Goal: Task Accomplishment & Management: Use online tool/utility

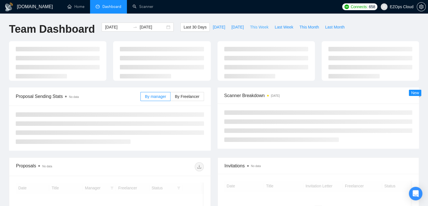
click at [250, 27] on span "This Week" at bounding box center [259, 27] width 19 height 6
type input "[DATE]"
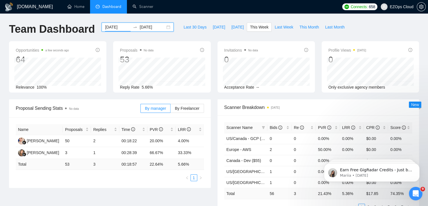
click at [110, 25] on input "[DATE]" at bounding box center [118, 27] width 26 height 6
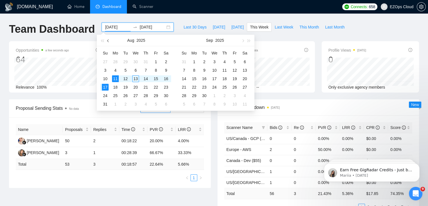
click at [108, 42] on button "button" at bounding box center [108, 40] width 6 height 11
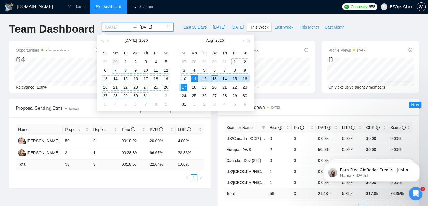
type input "[DATE]"
click at [115, 61] on div "30" at bounding box center [115, 61] width 7 height 7
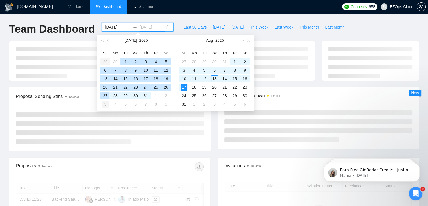
type input "[DATE]"
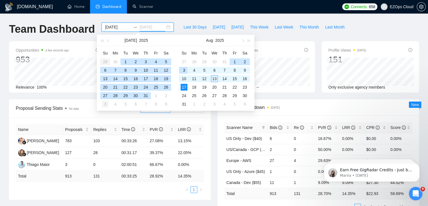
click at [105, 105] on div "3" at bounding box center [105, 104] width 7 height 7
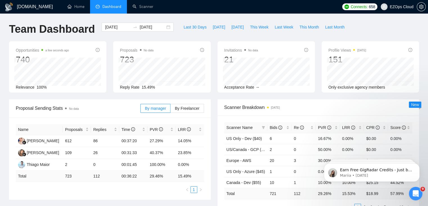
drag, startPoint x: 428, startPoint y: 62, endPoint x: 432, endPoint y: 64, distance: 4.7
click at [428, 64] on html "[DOMAIN_NAME] Home Dashboard Scanner Connects: 658 EZOps Cloud Team Dashboard […" at bounding box center [214, 103] width 428 height 206
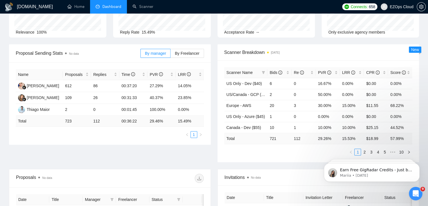
scroll to position [72, 0]
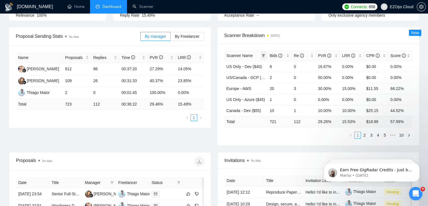
click at [265, 55] on span at bounding box center [264, 55] width 6 height 8
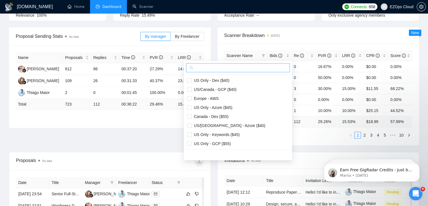
click at [259, 63] on span at bounding box center [238, 67] width 104 height 9
click at [256, 66] on input "text" at bounding box center [241, 67] width 92 height 6
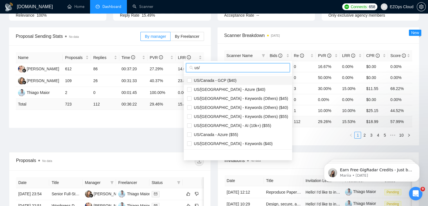
type input "us/"
click at [218, 76] on li "US/Canada - GCP ($40)" at bounding box center [238, 80] width 108 height 9
checkbox input "true"
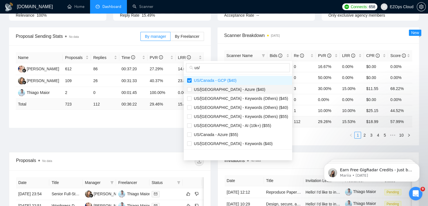
click at [218, 87] on span "US/[GEOGRAPHIC_DATA] - Azure ($40)" at bounding box center [229, 89] width 74 height 5
checkbox input "true"
click at [222, 136] on span "US/Canada - Azure ($55)" at bounding box center [215, 134] width 46 height 5
checkbox input "true"
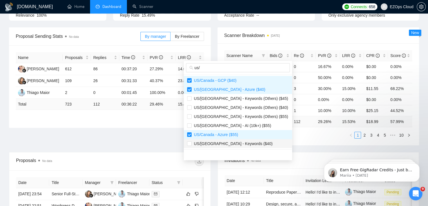
click at [224, 142] on span "US/[GEOGRAPHIC_DATA] - Keywords ($40)" at bounding box center [232, 143] width 81 height 5
checkbox input "true"
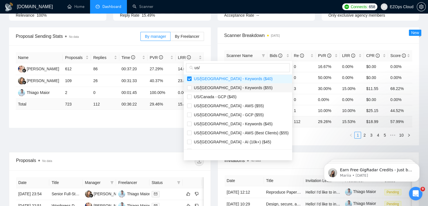
click at [230, 90] on span "US/[GEOGRAPHIC_DATA] - Keywords ($55)" at bounding box center [238, 87] width 102 height 6
checkbox input "true"
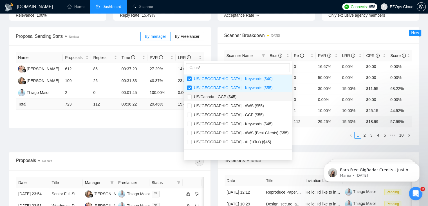
click at [229, 97] on span "US/Canada - GCP ($45)" at bounding box center [214, 96] width 45 height 5
checkbox input "true"
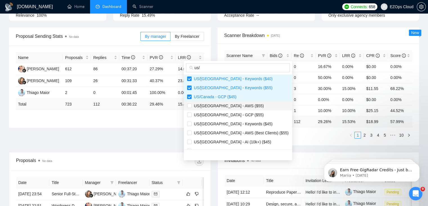
click at [230, 106] on span "US/[GEOGRAPHIC_DATA] - AWS ($55)" at bounding box center [228, 105] width 72 height 5
checkbox input "true"
click at [229, 114] on span "US/[GEOGRAPHIC_DATA] - GCP ($55)" at bounding box center [228, 114] width 72 height 5
checkbox input "true"
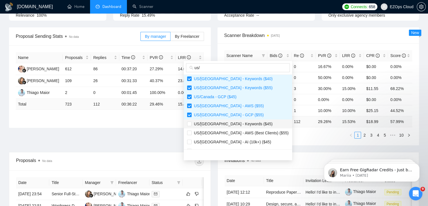
click at [229, 122] on span "US/[GEOGRAPHIC_DATA] - Keywords ($45)" at bounding box center [232, 123] width 81 height 5
checkbox input "true"
click at [229, 130] on span "US/[GEOGRAPHIC_DATA] - AWS (Best Clients) ($55)" at bounding box center [240, 132] width 97 height 5
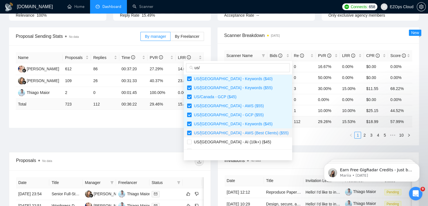
checkbox input "true"
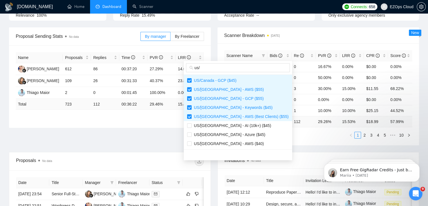
scroll to position [90, 0]
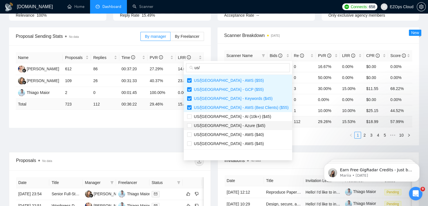
click at [224, 124] on span "US/[GEOGRAPHIC_DATA] - Azure ($45)" at bounding box center [229, 125] width 74 height 5
checkbox input "true"
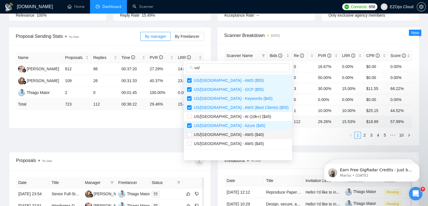
click at [223, 133] on span "US/[GEOGRAPHIC_DATA] - AWS ($40)" at bounding box center [228, 134] width 72 height 5
checkbox input "true"
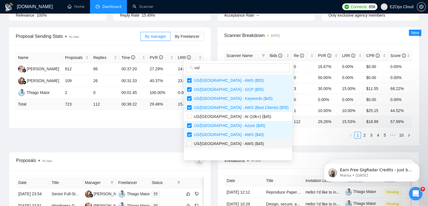
click at [224, 143] on span "US/[GEOGRAPHIC_DATA] - AWS ($45)" at bounding box center [228, 143] width 72 height 5
checkbox input "true"
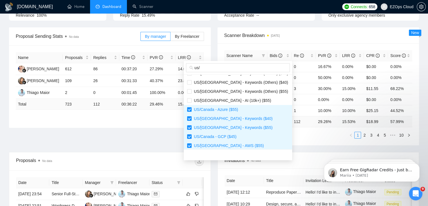
scroll to position [0, 0]
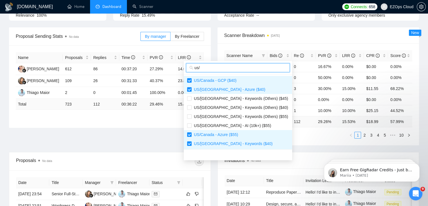
click at [244, 68] on input "us/" at bounding box center [241, 67] width 92 height 6
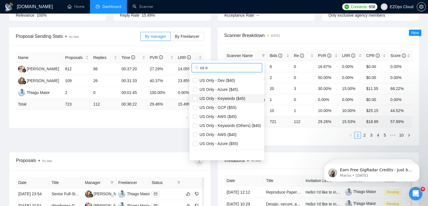
type input "us o"
click at [241, 99] on span "US Only - Keywords ($45)" at bounding box center [221, 98] width 48 height 5
checkbox input "true"
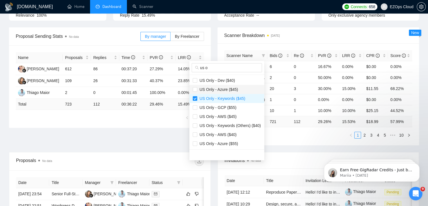
click at [198, 89] on span "US Only - Azure ($45)" at bounding box center [217, 89] width 41 height 5
checkbox input "true"
click at [204, 107] on span "US Only - GCP ($55)" at bounding box center [216, 107] width 39 height 5
checkbox input "true"
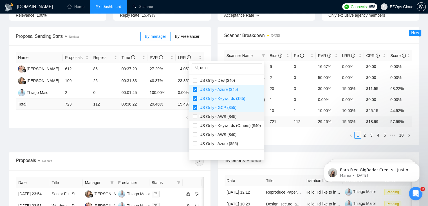
click at [206, 117] on span "US Only - AWS ($45)" at bounding box center [216, 116] width 39 height 5
checkbox input "true"
click at [214, 134] on span "US Only - AWS ($40)" at bounding box center [216, 134] width 39 height 5
checkbox input "true"
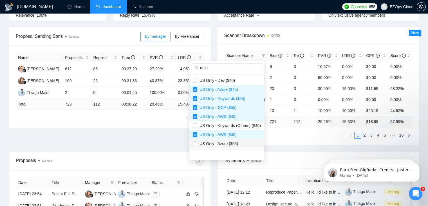
click at [214, 147] on li "US Only - Azure ($55)" at bounding box center [226, 143] width 75 height 9
checkbox input "true"
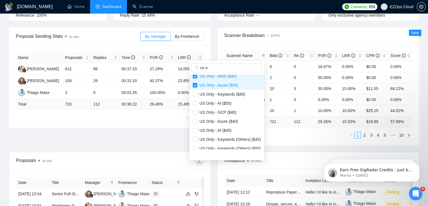
scroll to position [65, 0]
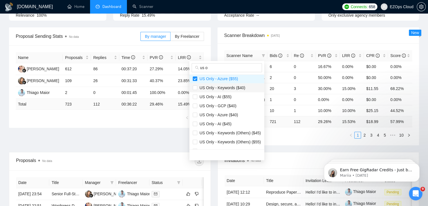
click at [230, 89] on span "US Only - Keywords ($40)" at bounding box center [221, 87] width 48 height 5
checkbox input "true"
click at [227, 104] on span "US Only - GCP ($40)" at bounding box center [216, 105] width 39 height 5
checkbox input "true"
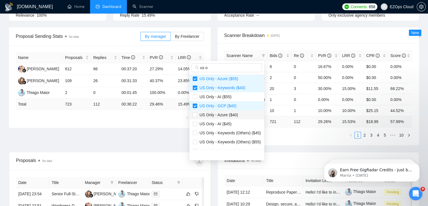
click at [227, 114] on span "US Only - Azure ($40)" at bounding box center [217, 114] width 41 height 5
checkbox input "true"
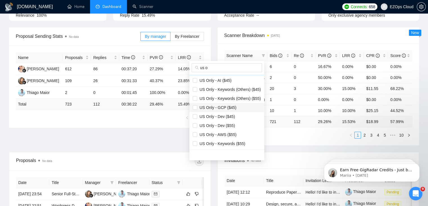
click at [218, 107] on span "US Only - GCP ($45)" at bounding box center [216, 107] width 39 height 5
checkbox input "true"
click at [220, 119] on li "US Only - Dev ($45)" at bounding box center [226, 116] width 75 height 9
checkbox input "false"
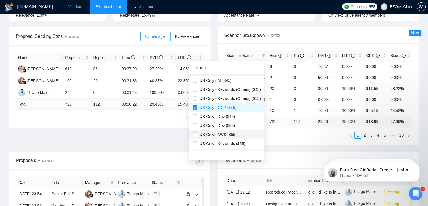
click at [223, 133] on span "US Only - AWS ($55)" at bounding box center [216, 134] width 39 height 5
checkbox input "true"
click at [225, 142] on span "US Only - Keywords ($55)" at bounding box center [221, 143] width 48 height 5
checkbox input "true"
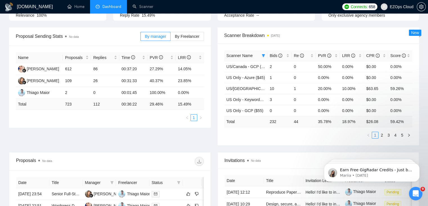
scroll to position [96, 0]
click at [294, 152] on div "Invitations No data" at bounding box center [319, 160] width 188 height 16
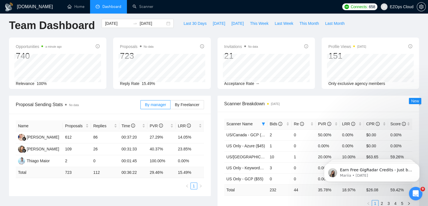
scroll to position [0, 0]
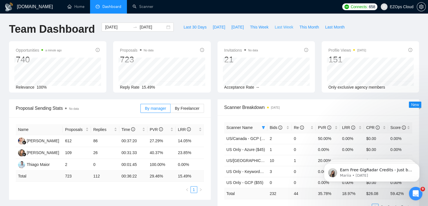
click at [275, 31] on button "Last Week" at bounding box center [284, 27] width 25 height 9
type input "[DATE]"
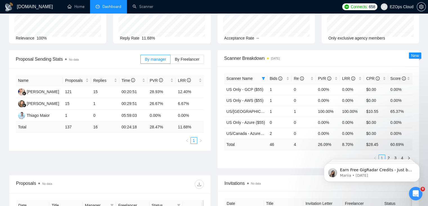
scroll to position [44, 0]
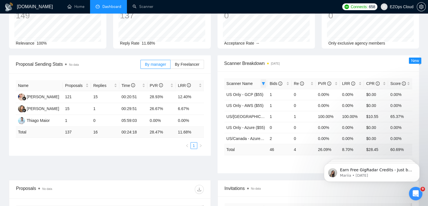
click at [262, 83] on icon "filter" at bounding box center [263, 83] width 3 height 3
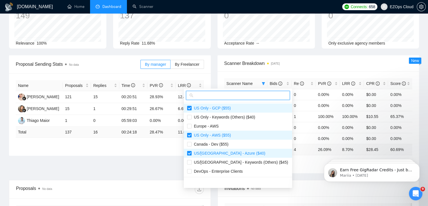
click at [240, 97] on input "text" at bounding box center [241, 95] width 92 height 6
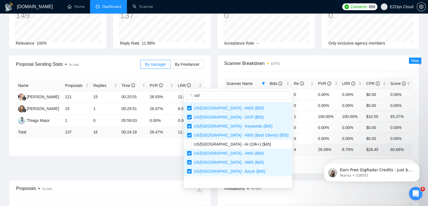
scroll to position [0, 0]
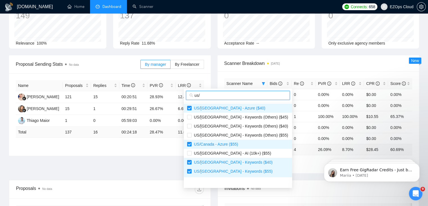
click at [238, 96] on input "us/" at bounding box center [241, 95] width 92 height 6
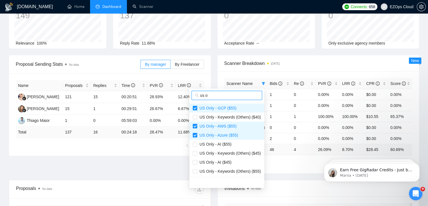
type input "us o"
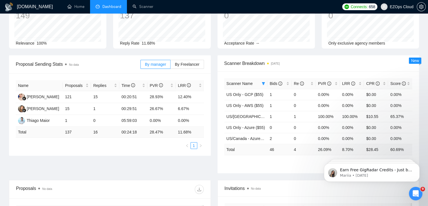
click at [288, 166] on div "Scanner Name Bids Re PVR LRR CPR Score US Only - GCP ($55) 1 0 0.00% 0.00% $0.0…" at bounding box center [319, 122] width 202 height 102
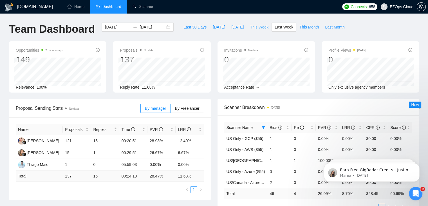
click at [254, 24] on span "This Week" at bounding box center [259, 27] width 19 height 6
type input "[DATE]"
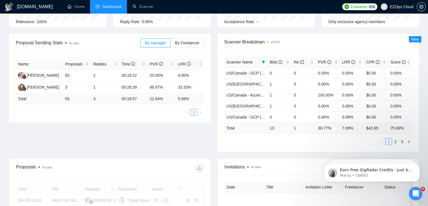
scroll to position [64, 0]
